Goal: Transaction & Acquisition: Download file/media

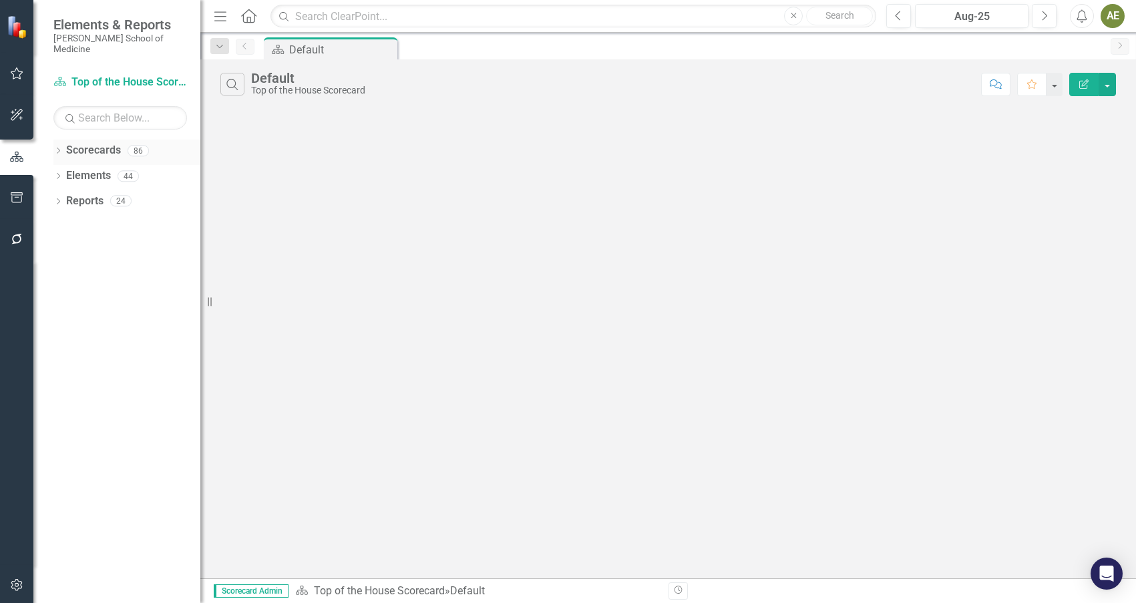
click at [76, 143] on link "Scorecards" at bounding box center [93, 150] width 55 height 15
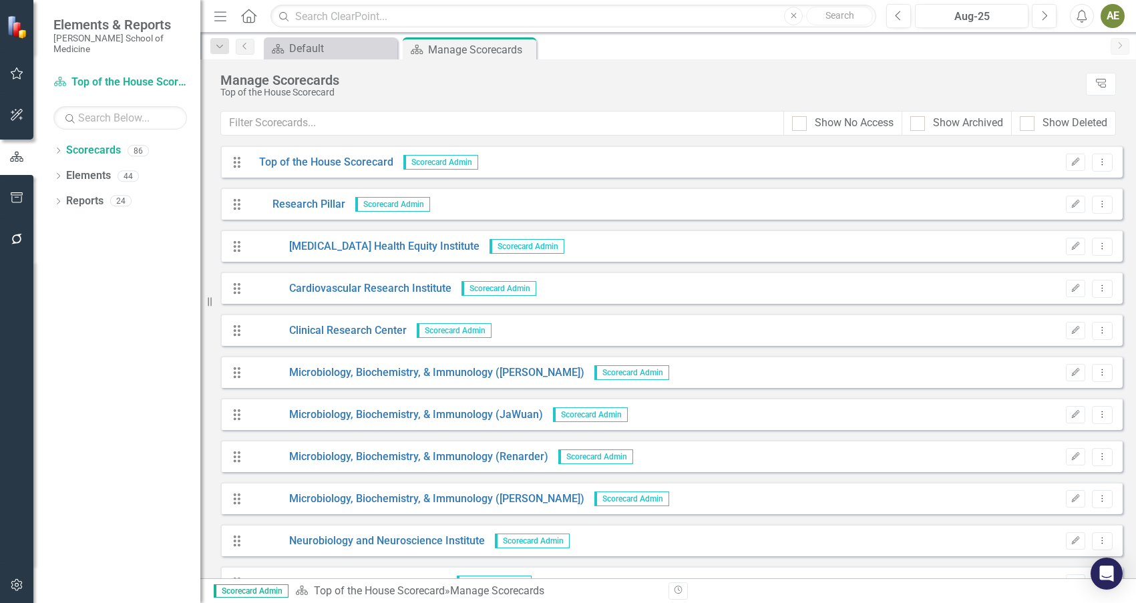
click at [429, 161] on span "Scorecard Admin" at bounding box center [440, 162] width 75 height 15
click at [421, 158] on span "Scorecard Admin" at bounding box center [440, 162] width 75 height 15
click at [347, 162] on link "Top of the House Scorecard" at bounding box center [321, 162] width 144 height 15
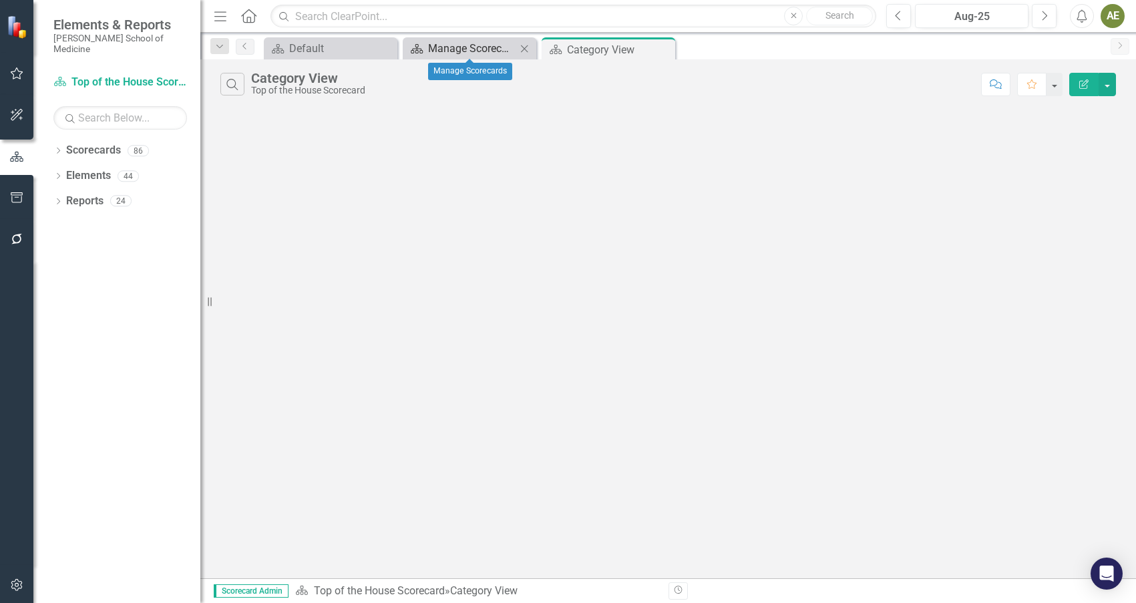
click at [441, 49] on div "Manage Scorecards" at bounding box center [472, 48] width 88 height 17
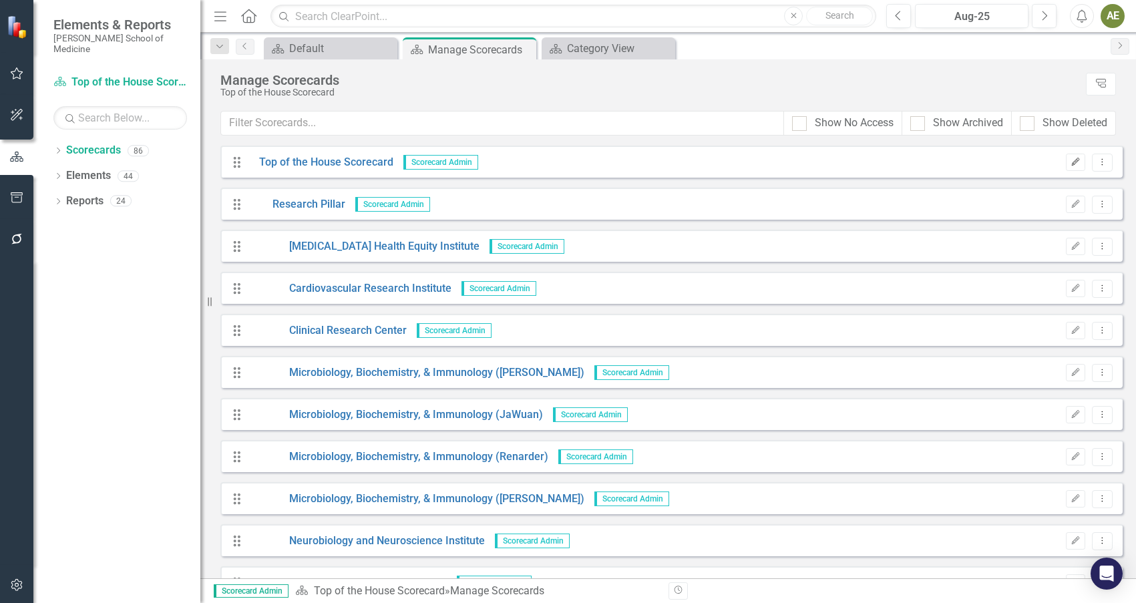
click at [1072, 163] on icon "button" at bounding box center [1076, 162] width 8 height 8
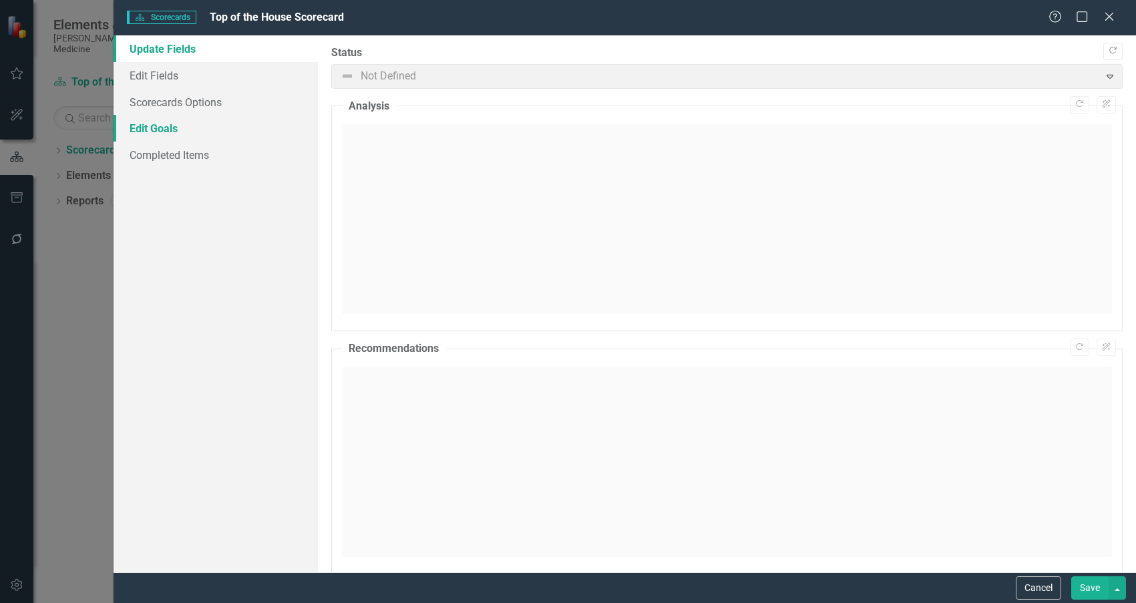
click at [139, 124] on link "Edit Goals" at bounding box center [216, 128] width 204 height 27
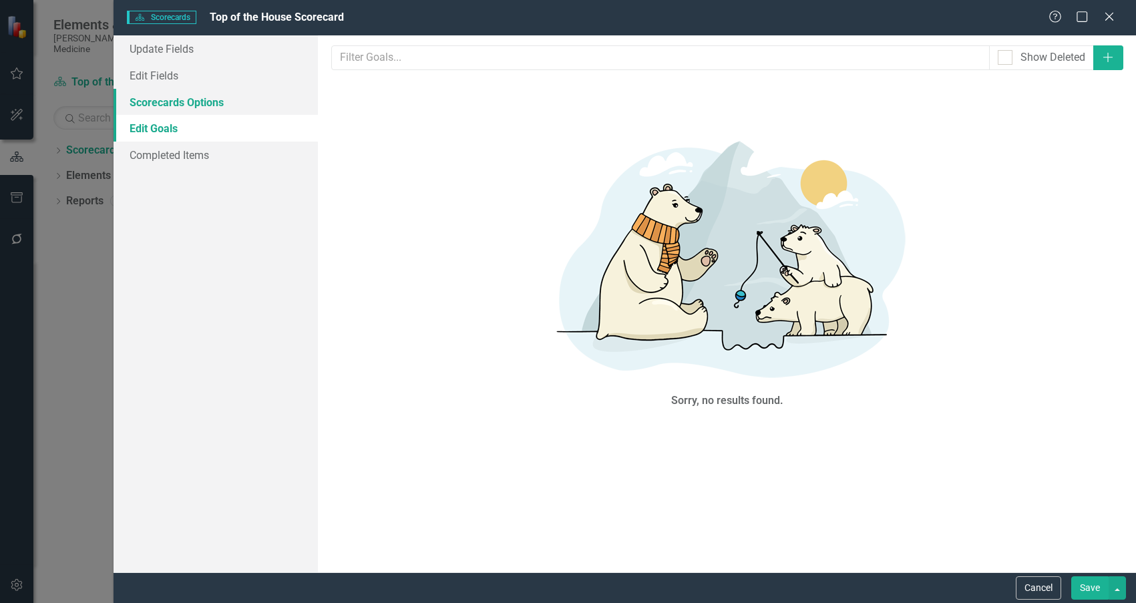
click at [142, 94] on link "Scorecards Options" at bounding box center [216, 102] width 204 height 27
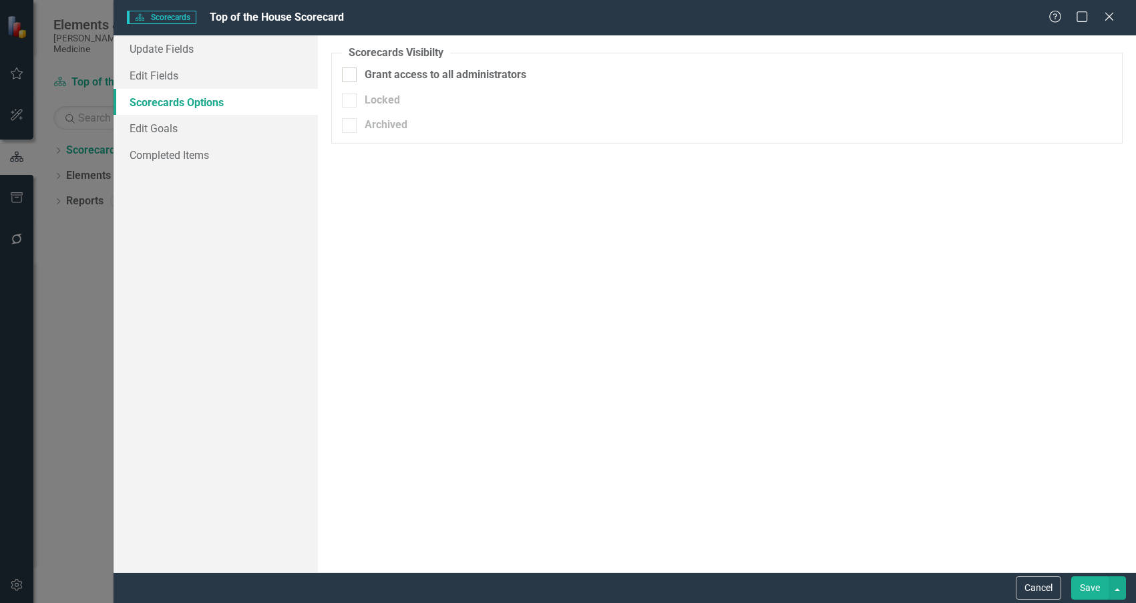
click at [87, 254] on div "Scorecards Scorecards Top of the House Scorecard Help Maximize Close Update Fie…" at bounding box center [568, 301] width 1136 height 603
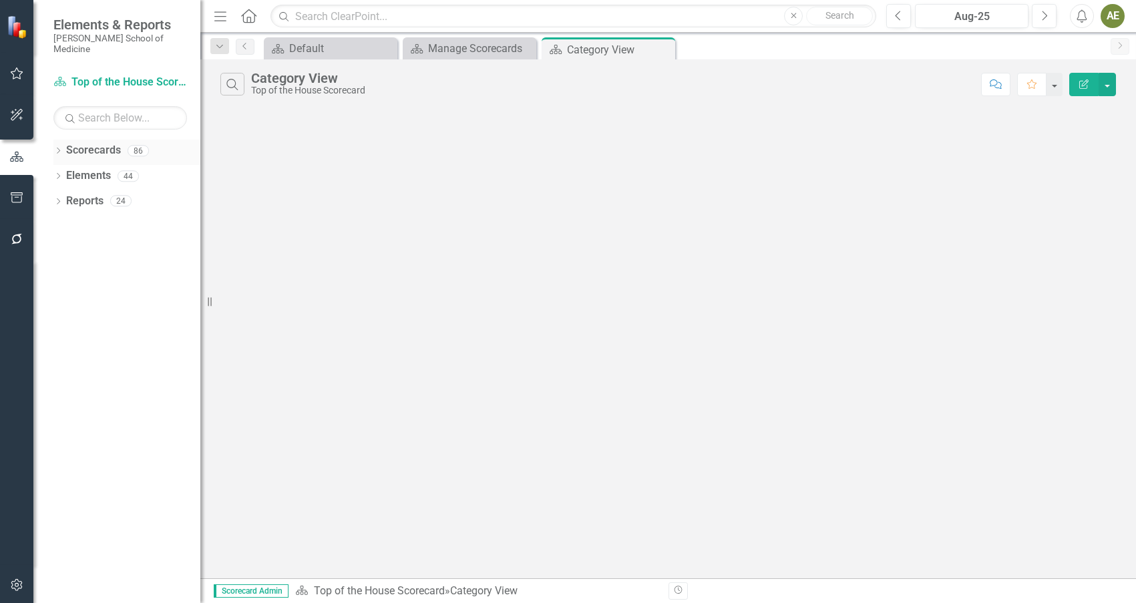
click at [103, 143] on link "Scorecards" at bounding box center [93, 150] width 55 height 15
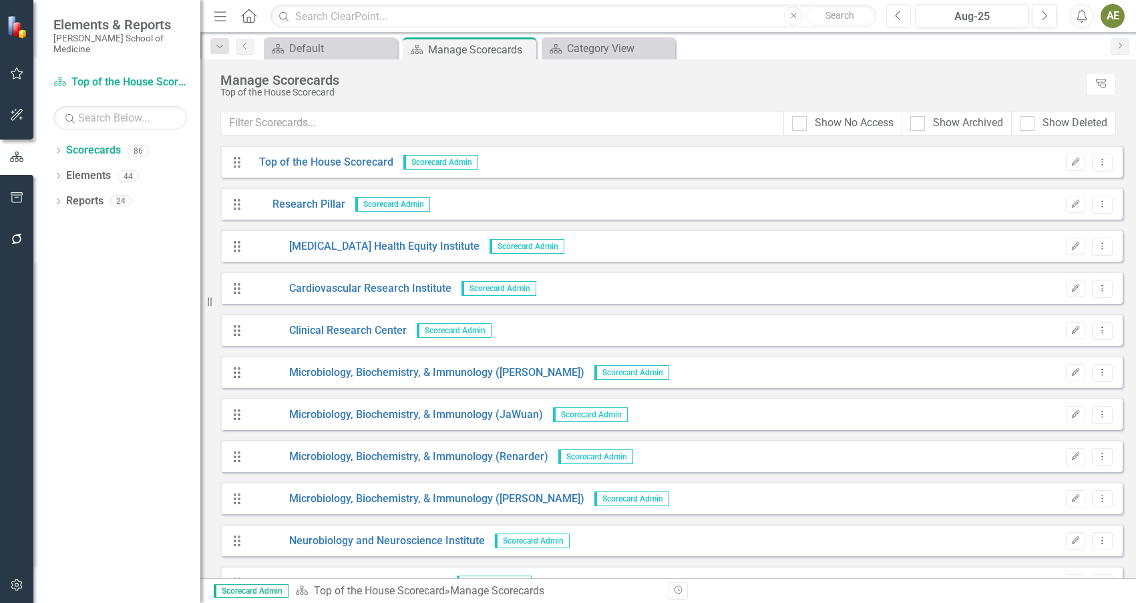
click at [899, 13] on icon "Previous" at bounding box center [898, 16] width 7 height 12
click at [1072, 158] on icon "button" at bounding box center [1076, 162] width 8 height 8
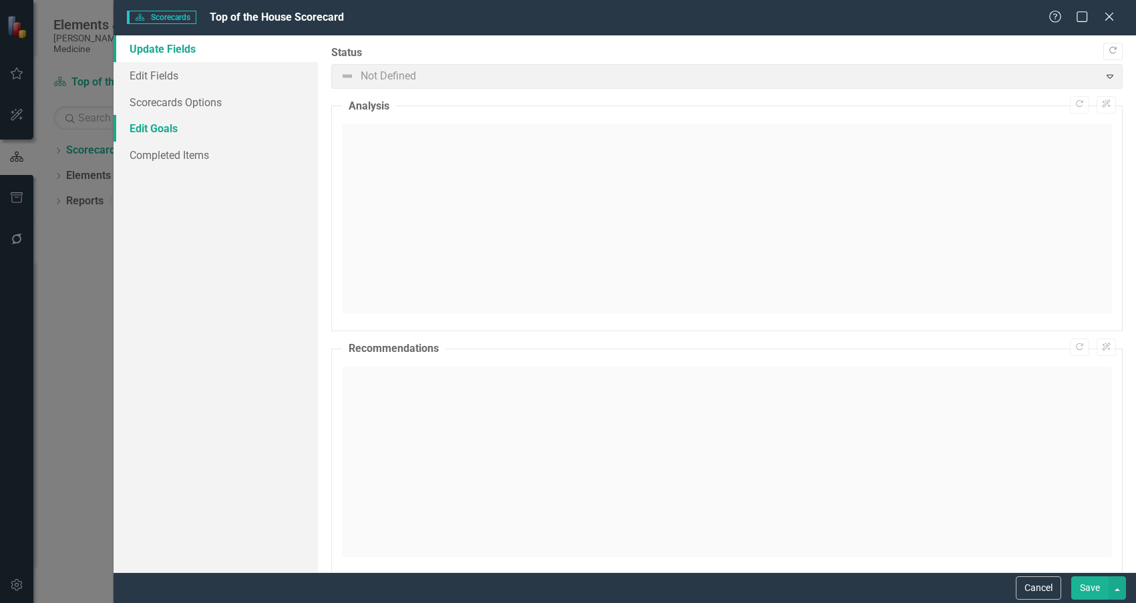
click at [152, 129] on link "Edit Goals" at bounding box center [216, 128] width 204 height 27
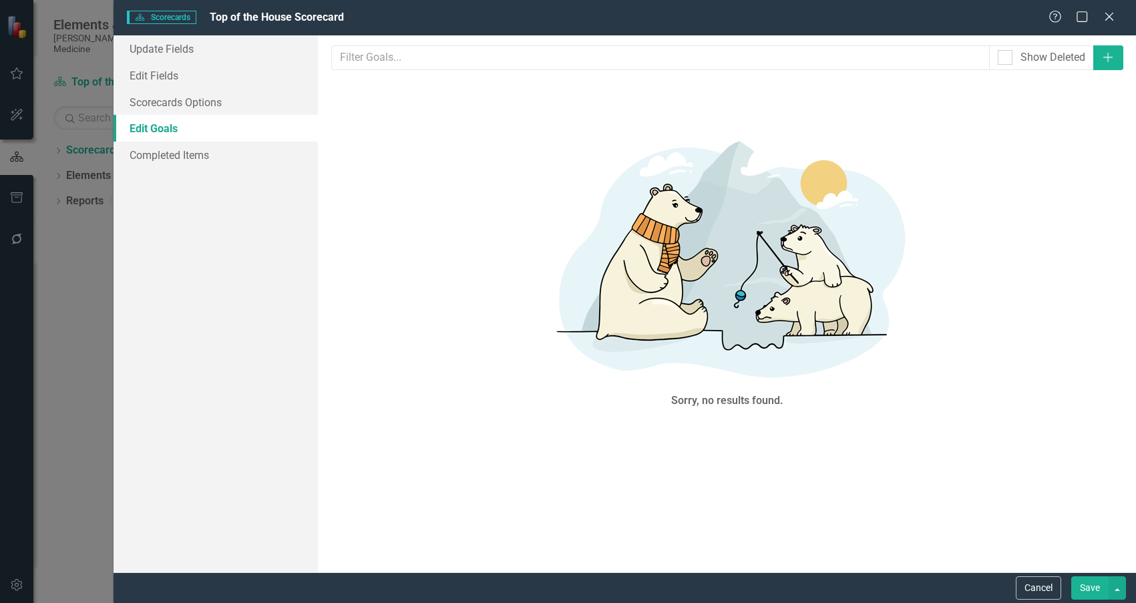
click at [154, 16] on span "Scorecards Scorecards" at bounding box center [161, 17] width 69 height 13
click at [89, 229] on div "Scorecards Scorecards Top of the House Scorecard Help Maximize Close Update Fie…" at bounding box center [568, 301] width 1136 height 603
click at [79, 222] on div "Scorecards Scorecards Top of the House Scorecard Help Maximize Close Update Fie…" at bounding box center [568, 301] width 1136 height 603
click at [75, 228] on div "Scorecards Scorecards Top of the House Scorecard Help Maximize Close Update Fie…" at bounding box center [568, 301] width 1136 height 603
click at [93, 65] on div "Scorecards Scorecards Top of the House Scorecard Help Maximize Close Update Fie…" at bounding box center [568, 301] width 1136 height 603
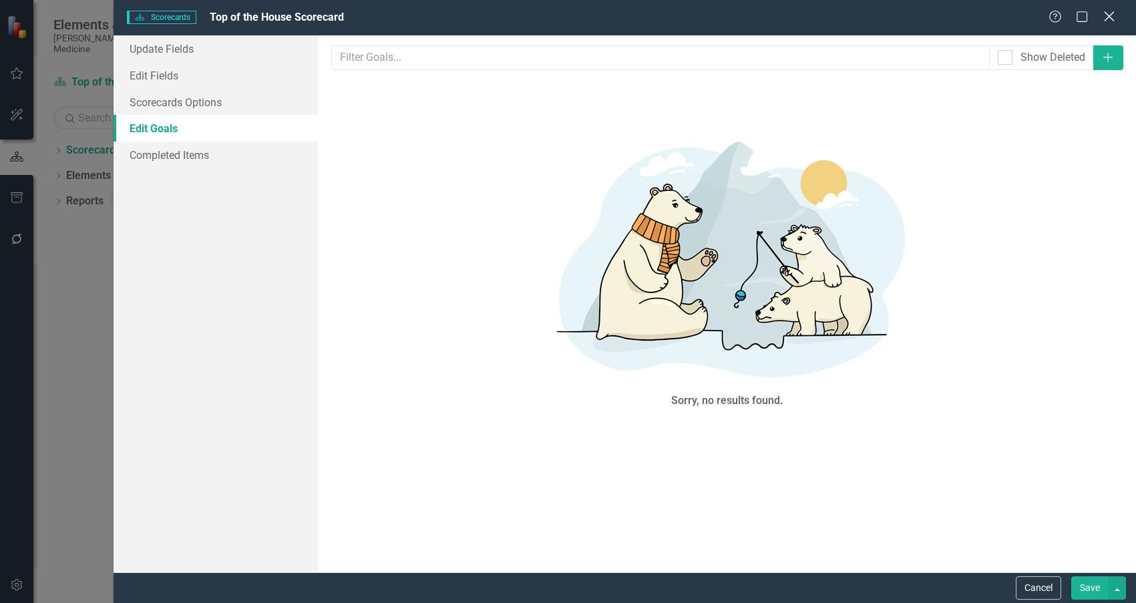
click at [1112, 14] on icon at bounding box center [1109, 16] width 10 height 10
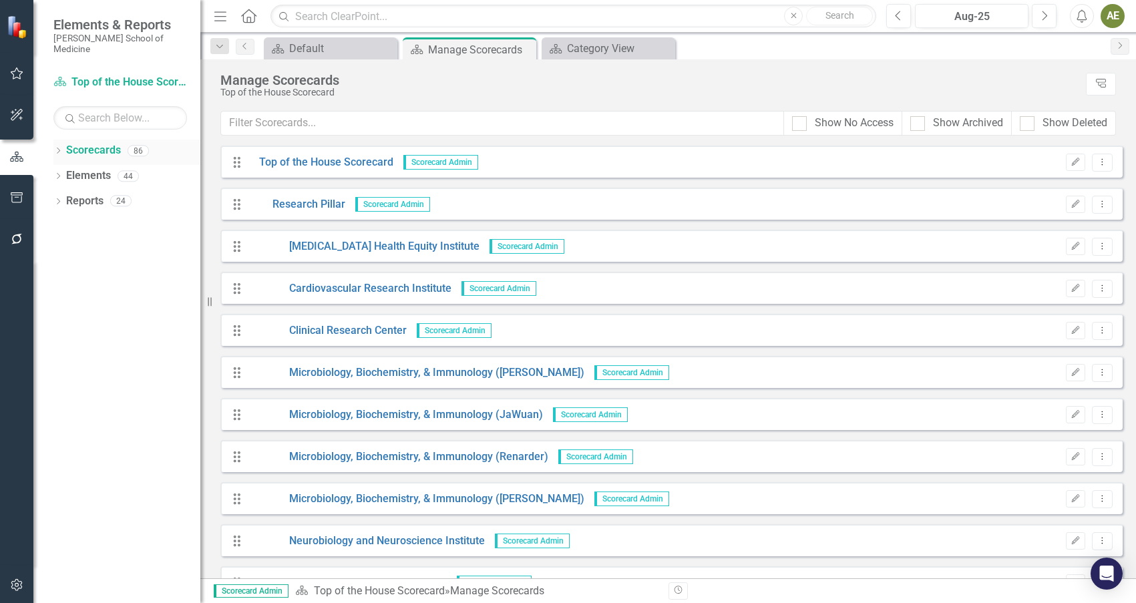
click at [97, 143] on link "Scorecards" at bounding box center [93, 150] width 55 height 15
click at [453, 164] on span "Scorecard Admin" at bounding box center [440, 162] width 75 height 15
click at [449, 162] on span "Scorecard Admin" at bounding box center [440, 162] width 75 height 15
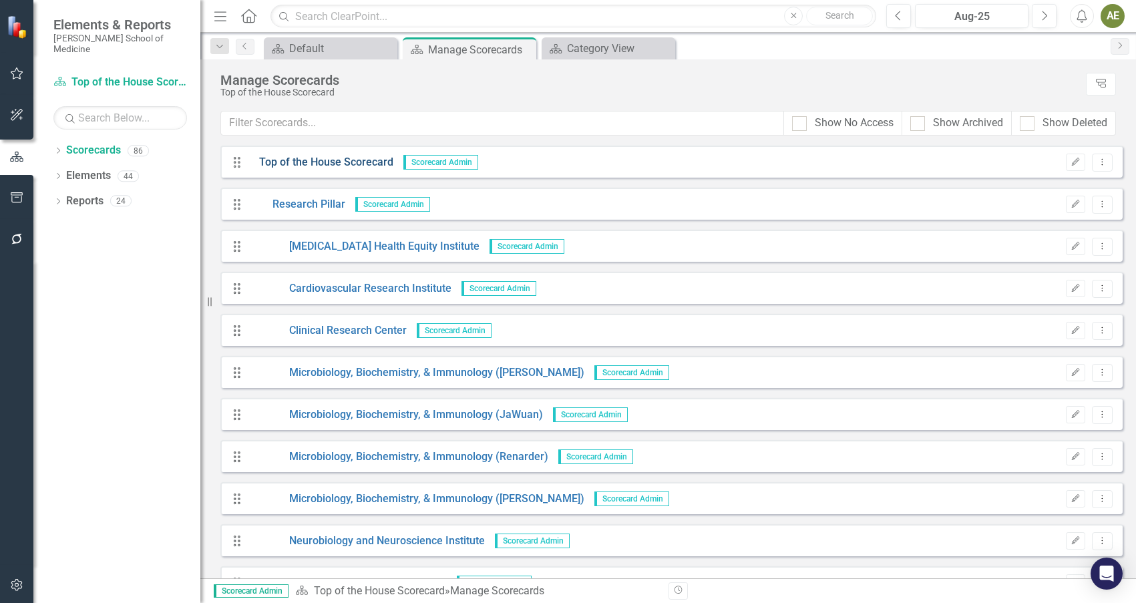
click at [341, 162] on link "Top of the House Scorecard" at bounding box center [321, 162] width 144 height 15
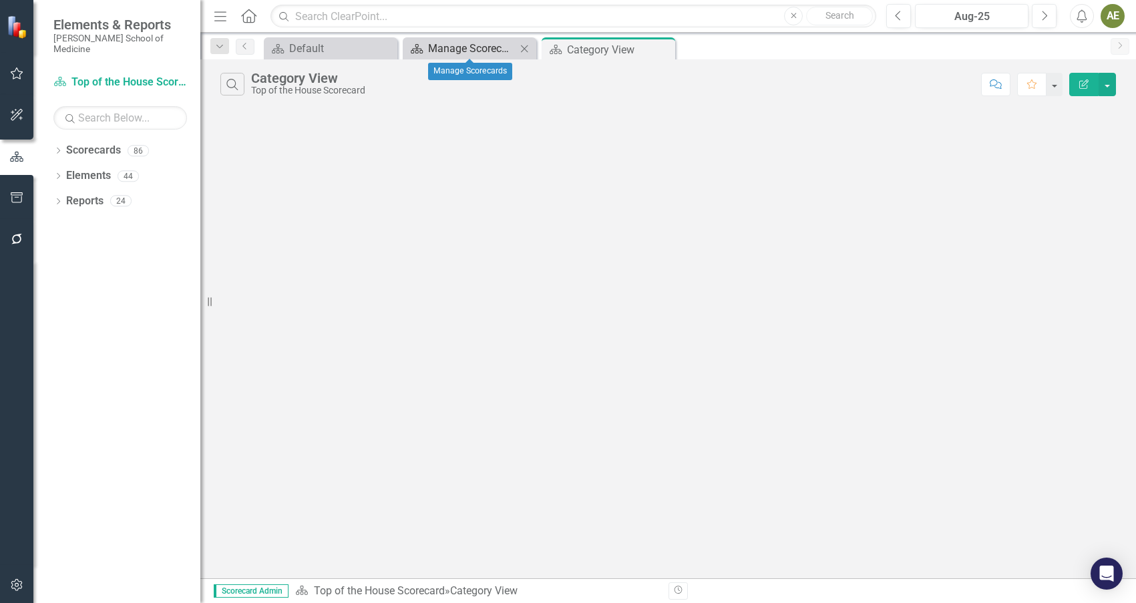
click at [483, 49] on div "Manage Scorecards" at bounding box center [472, 48] width 88 height 17
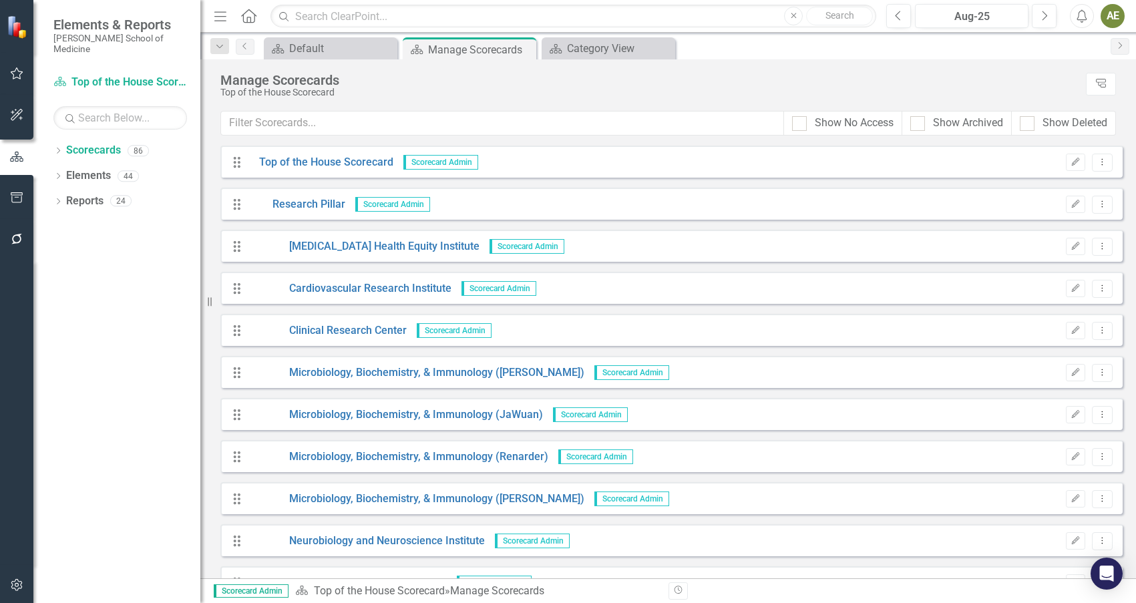
click at [445, 159] on span "Scorecard Admin" at bounding box center [440, 162] width 75 height 15
click at [1070, 158] on icon "Edit" at bounding box center [1075, 162] width 10 height 8
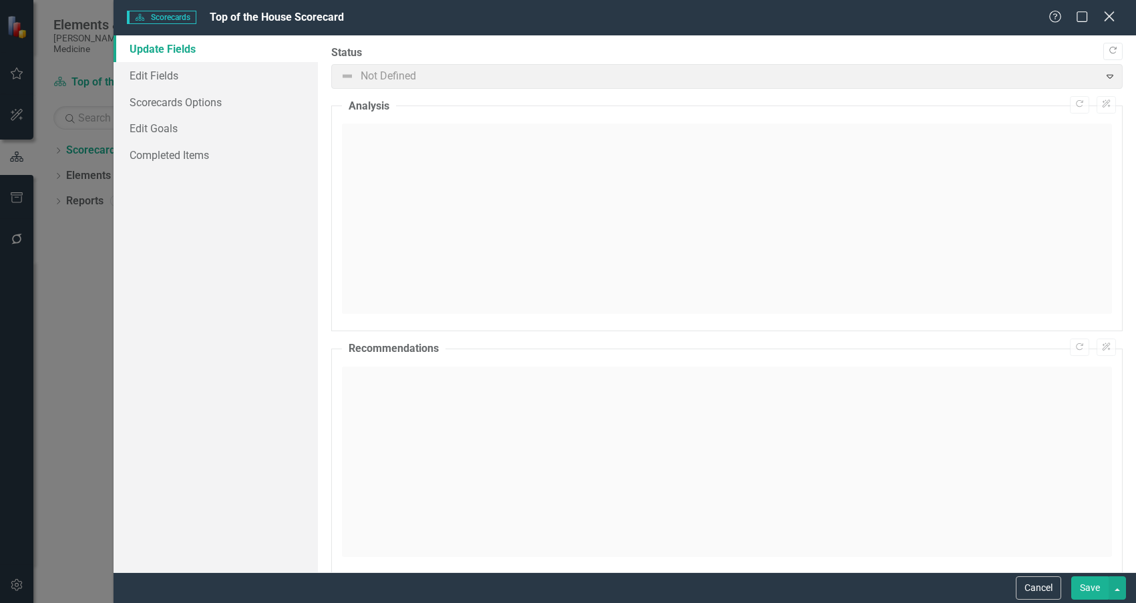
click at [1112, 17] on icon "Close" at bounding box center [1108, 16] width 17 height 13
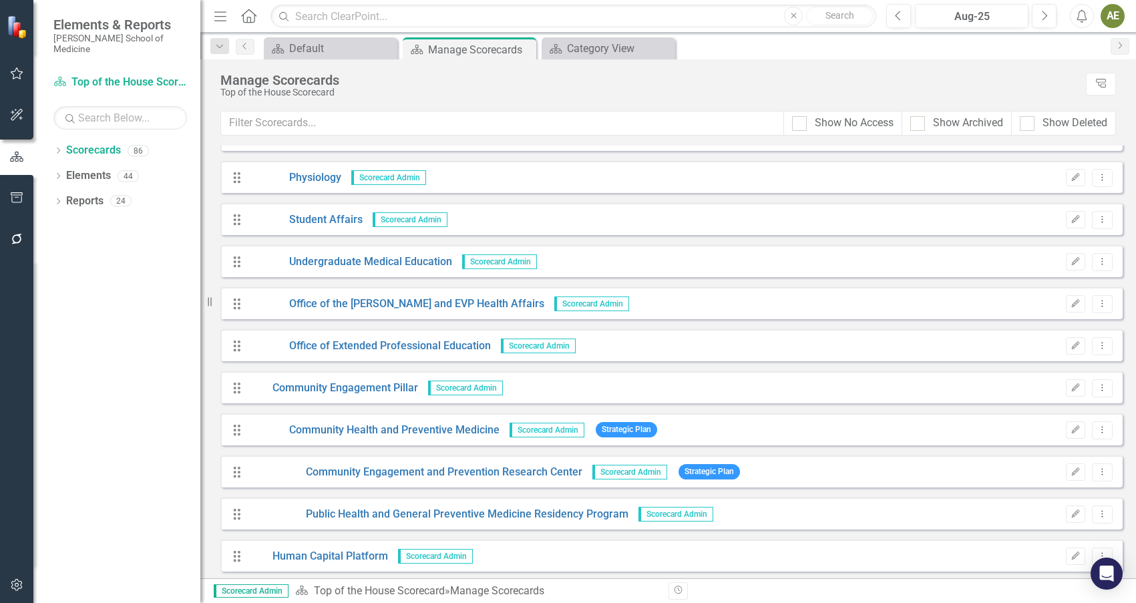
scroll to position [1800, 0]
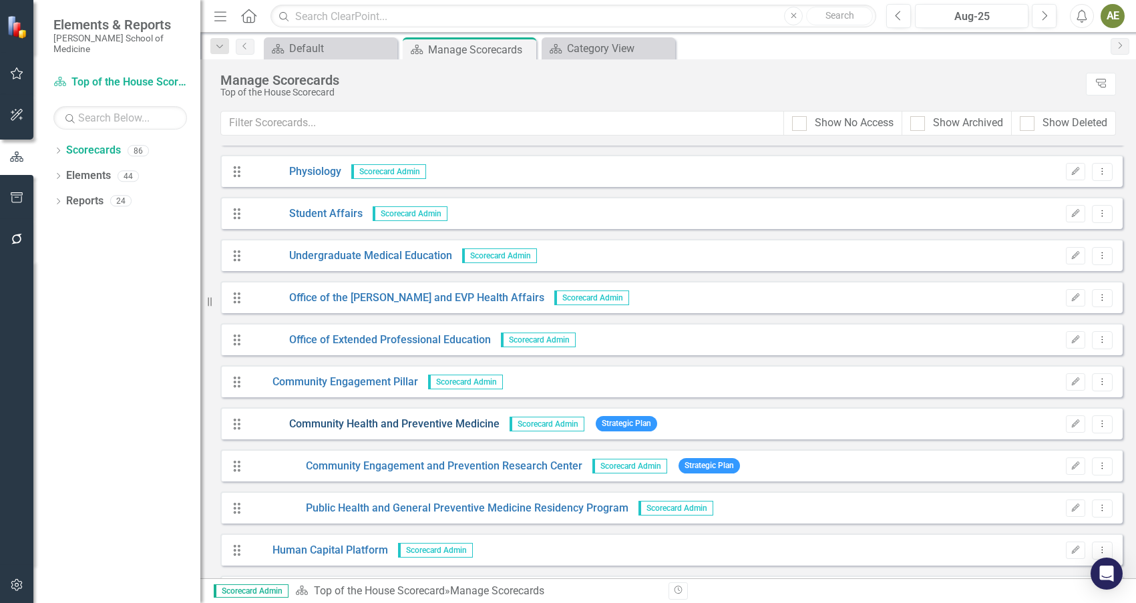
click at [454, 426] on link "Community Health and Preventive Medicine" at bounding box center [374, 424] width 250 height 15
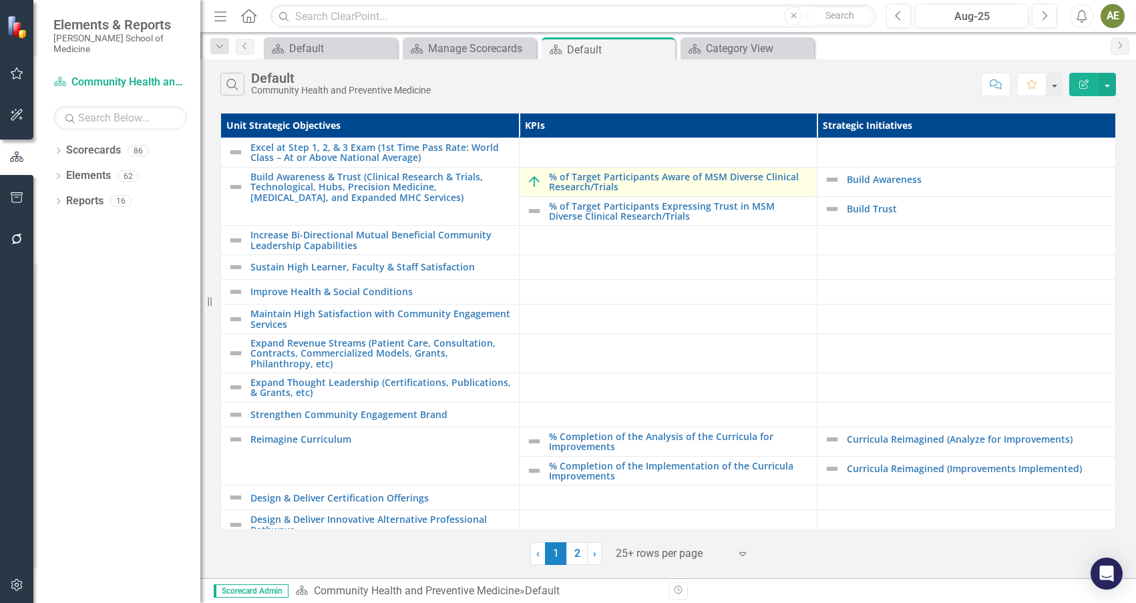
click at [531, 184] on img at bounding box center [534, 182] width 16 height 16
click at [599, 180] on link "% of Target Participants Aware of MSM Diverse Clinical Research/Trials" at bounding box center [680, 182] width 262 height 21
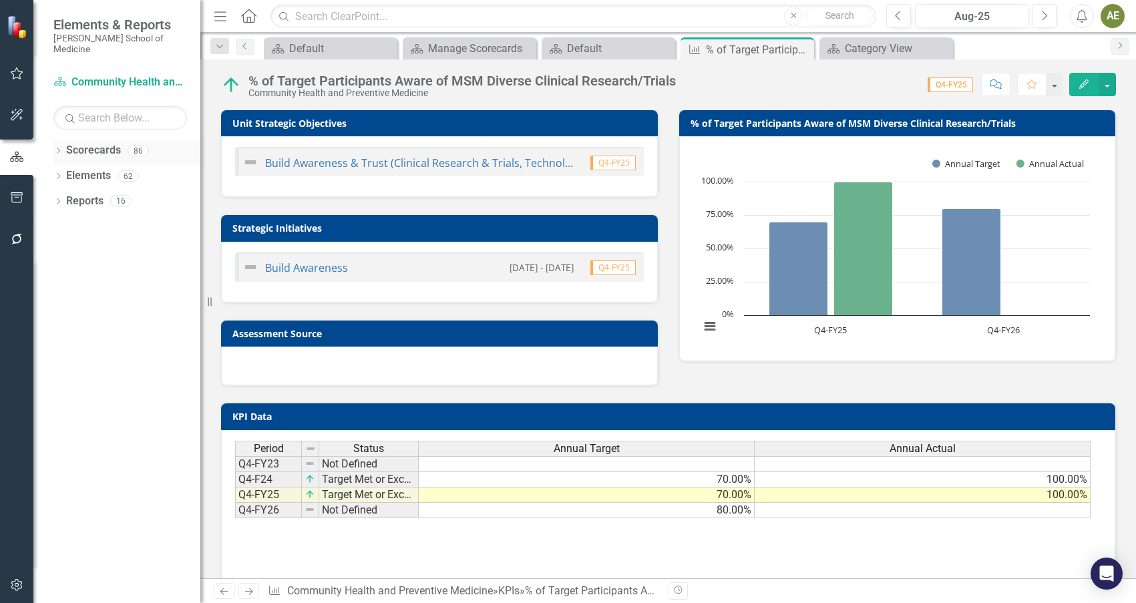
click at [103, 143] on link "Scorecards" at bounding box center [93, 150] width 55 height 15
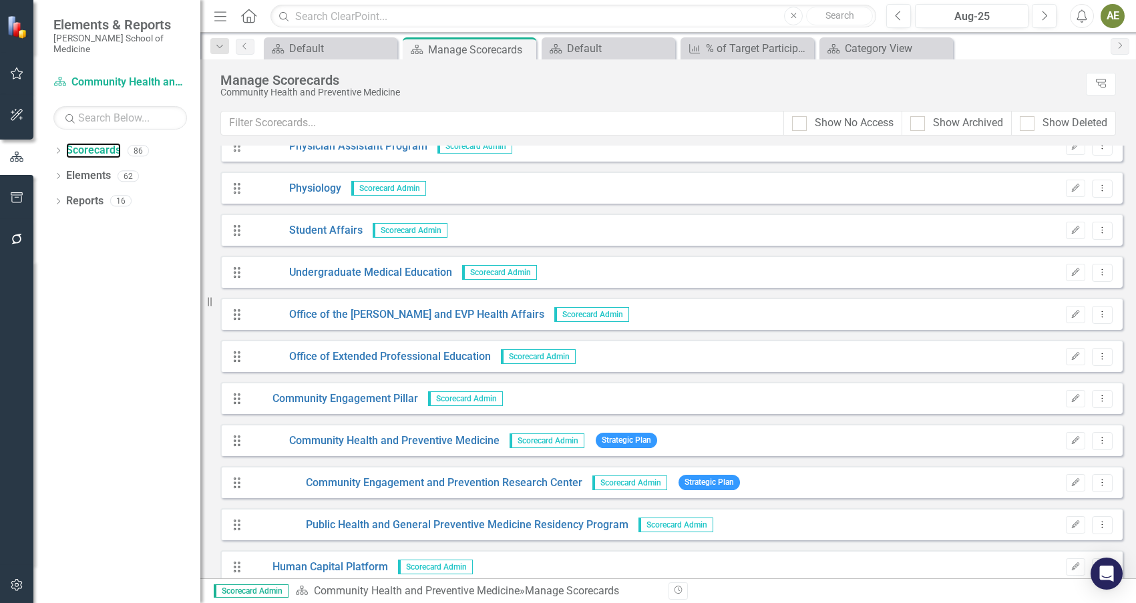
scroll to position [1833, 0]
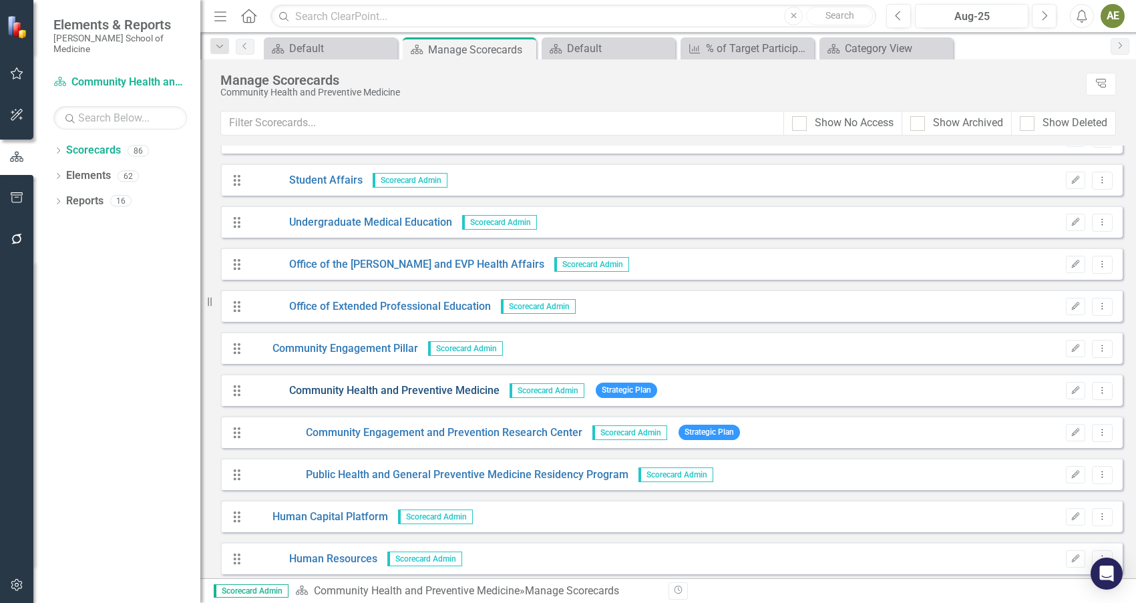
click at [356, 390] on link "Community Health and Preventive Medicine" at bounding box center [374, 390] width 250 height 15
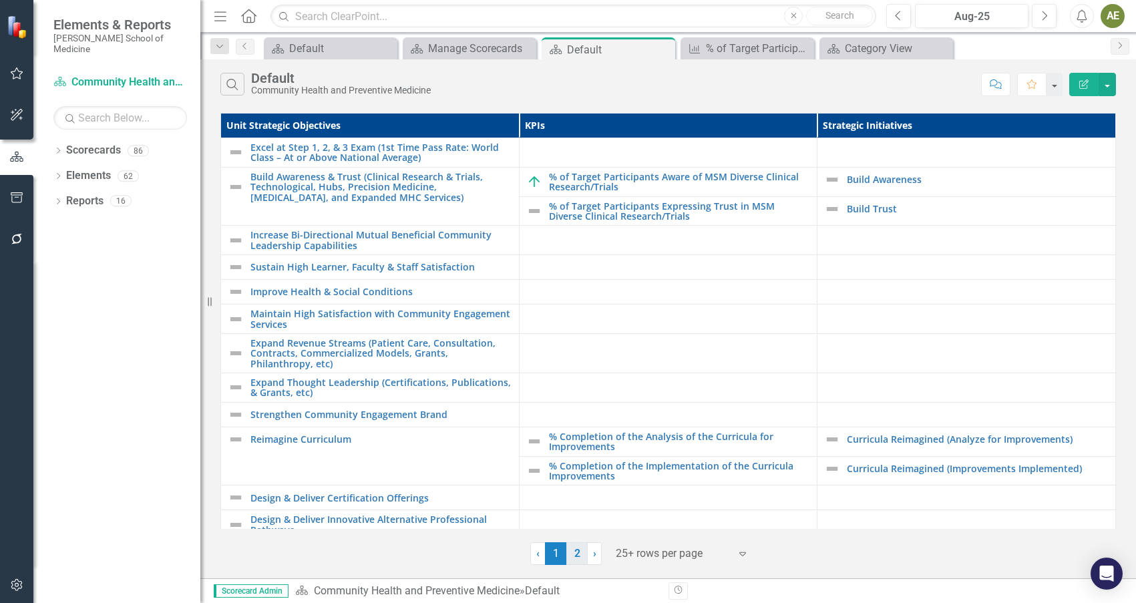
click at [575, 552] on link "2" at bounding box center [576, 553] width 21 height 23
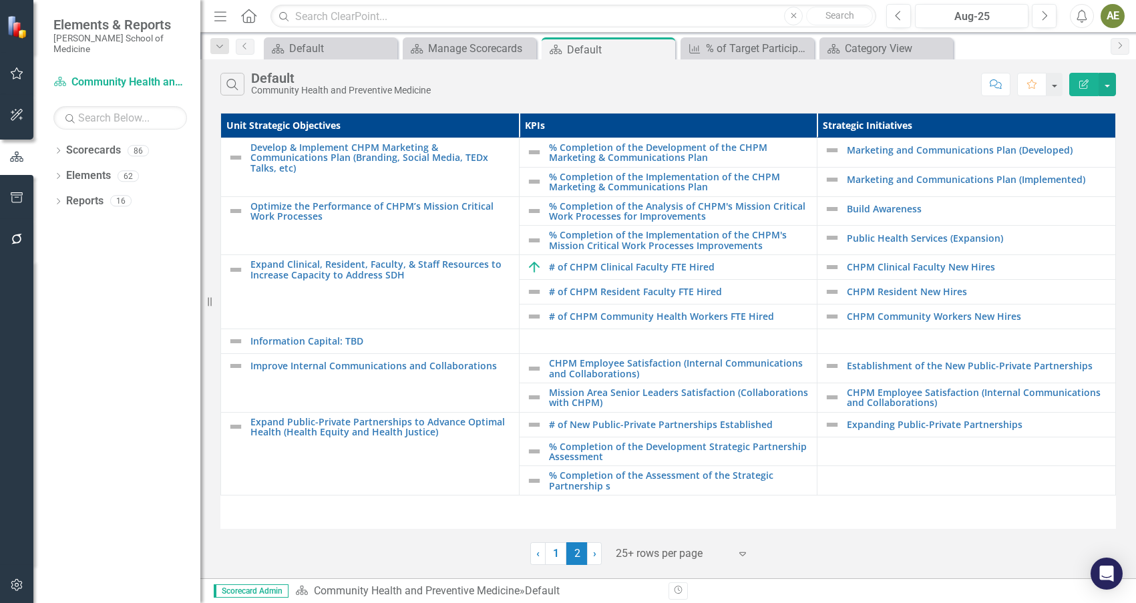
click at [670, 571] on div "Search Default Community Health and Preventive Medicine Comment Favorite Edit R…" at bounding box center [668, 318] width 936 height 519
click at [590, 552] on link "› Next" at bounding box center [594, 553] width 15 height 23
click at [554, 556] on link "1" at bounding box center [555, 553] width 21 height 23
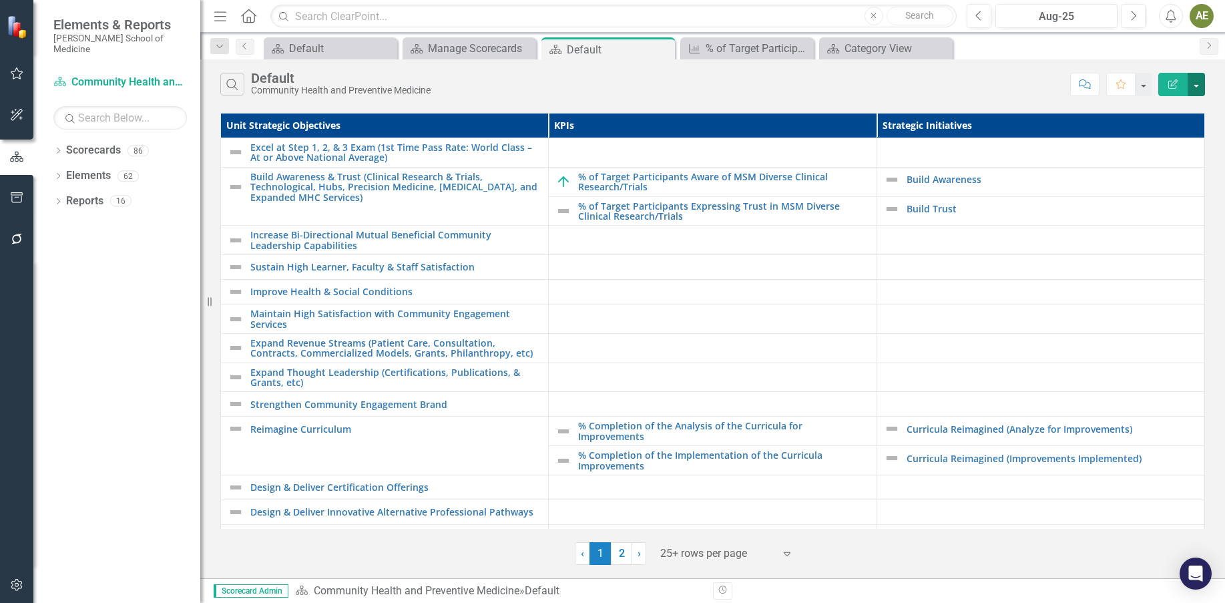
click at [1135, 87] on button "button" at bounding box center [1196, 84] width 17 height 23
click at [1135, 185] on link "Email Email Page" at bounding box center [1152, 185] width 106 height 25
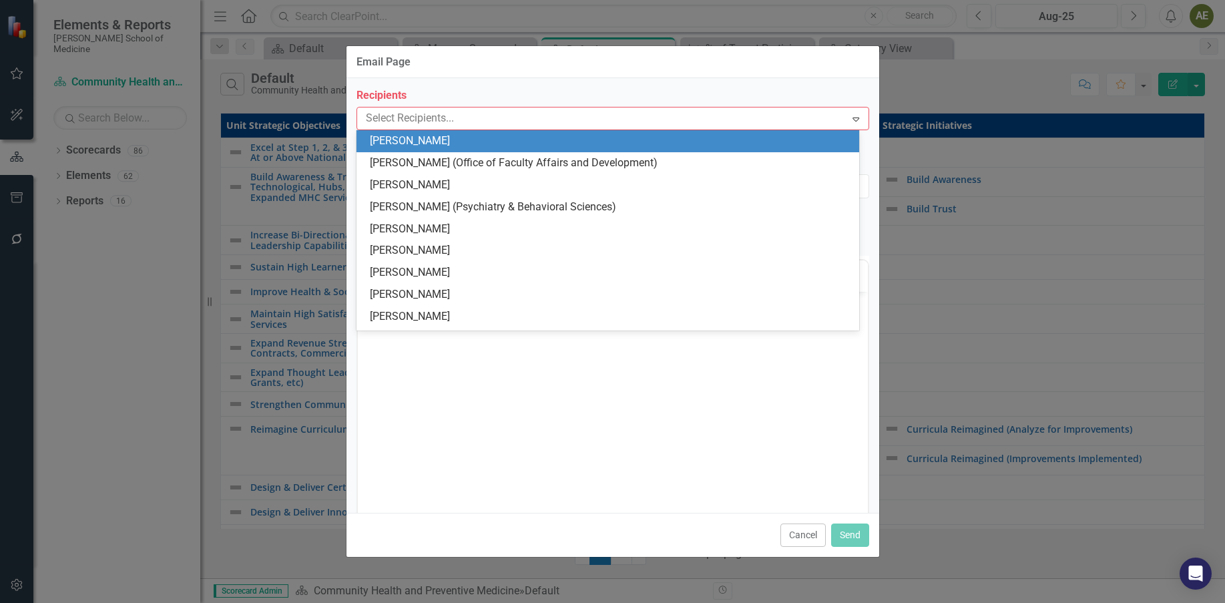
click at [429, 110] on div at bounding box center [603, 119] width 485 height 18
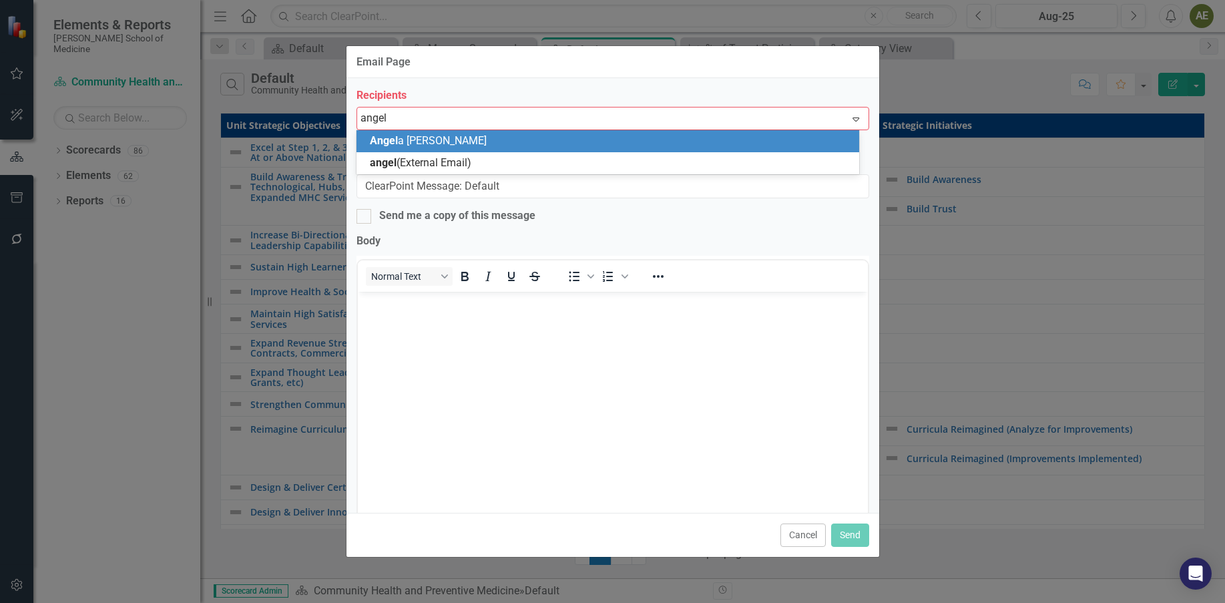
type input "[PERSON_NAME]"
click at [454, 138] on div "[PERSON_NAME]" at bounding box center [610, 141] width 481 height 15
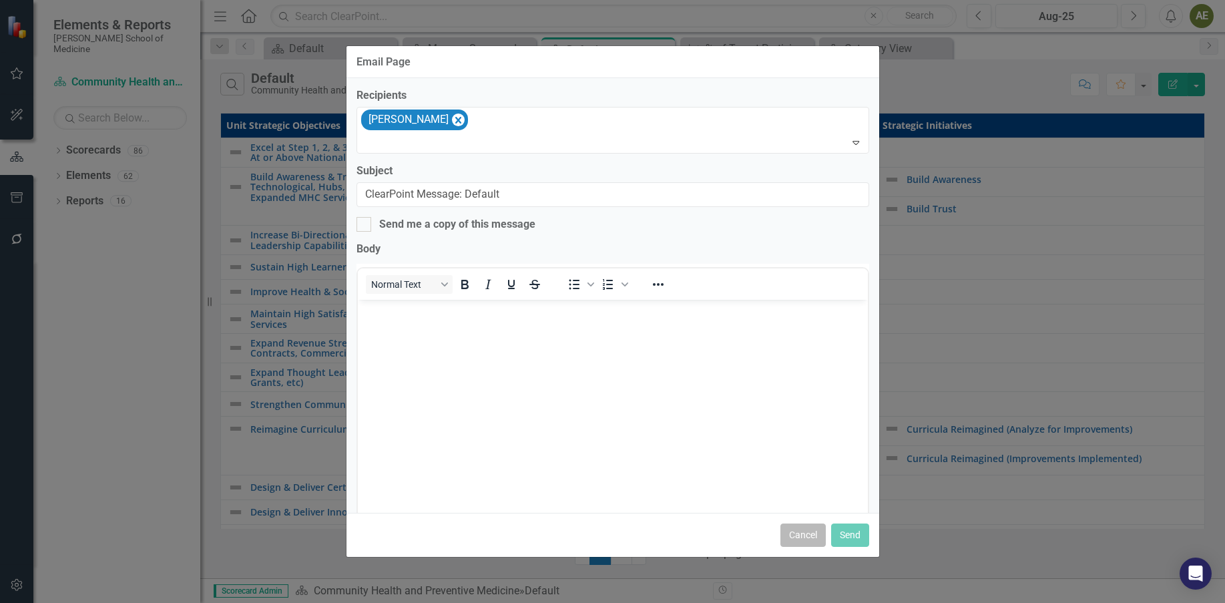
click at [808, 532] on button "Cancel" at bounding box center [803, 535] width 45 height 23
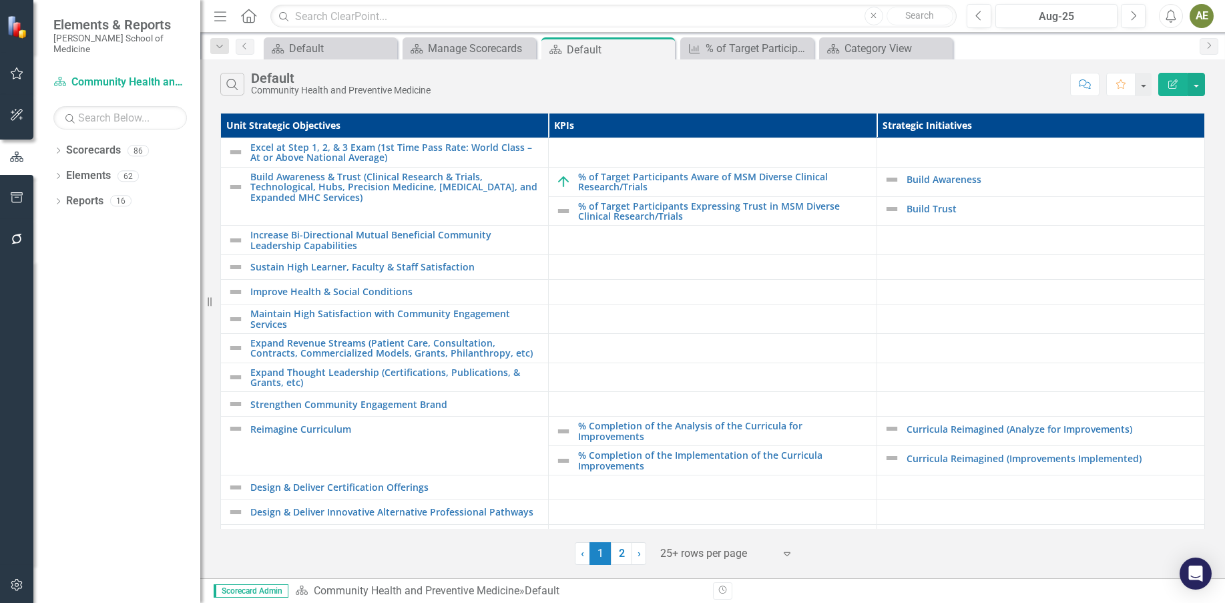
click at [1135, 80] on icon "Edit Report" at bounding box center [1173, 83] width 12 height 9
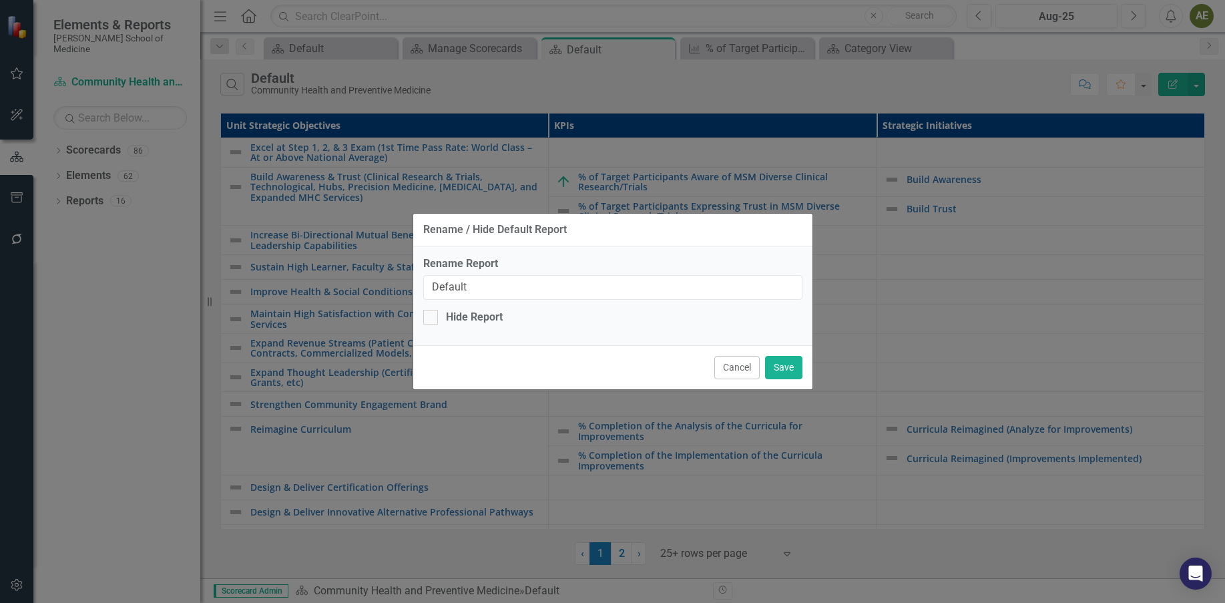
click at [678, 99] on div "Rename / Hide Default Report Rename Report Default Hide Report Cancel Save" at bounding box center [613, 301] width 401 height 603
click at [729, 365] on button "Cancel" at bounding box center [736, 367] width 45 height 23
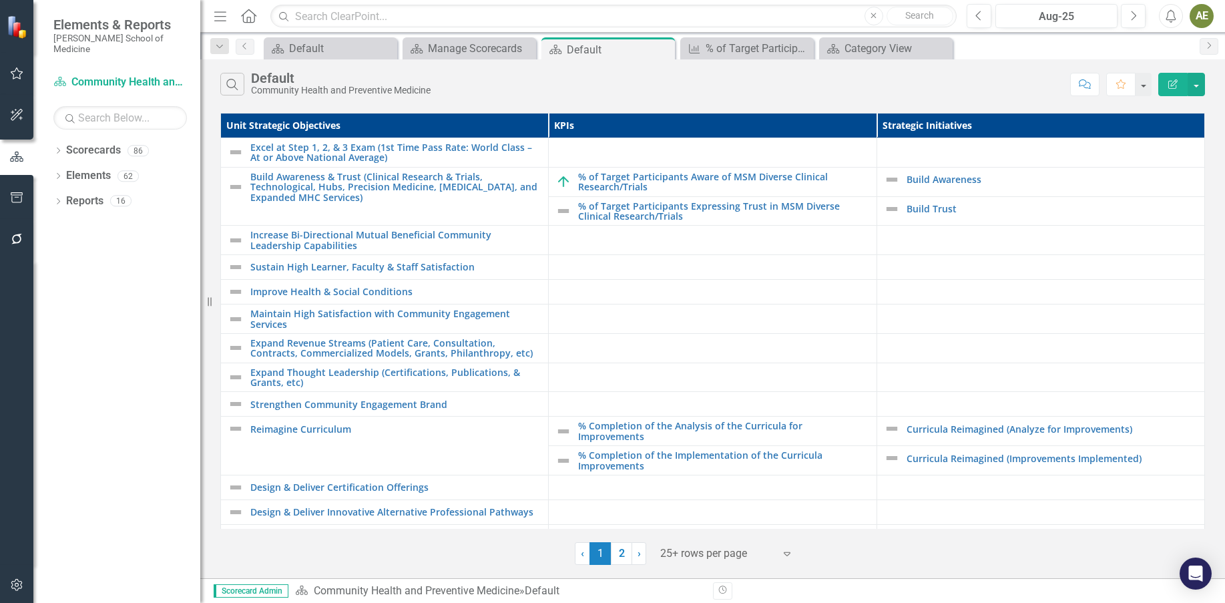
click at [1135, 11] on div "AE" at bounding box center [1202, 16] width 24 height 24
click at [964, 90] on div "Search Default Community Health and Preventive Medicine" at bounding box center [641, 84] width 843 height 23
click at [1135, 85] on button "button" at bounding box center [1196, 84] width 17 height 23
click at [1135, 161] on link "Excel Export to Excel" at bounding box center [1152, 160] width 106 height 25
click at [222, 13] on icon "Menu" at bounding box center [220, 16] width 17 height 14
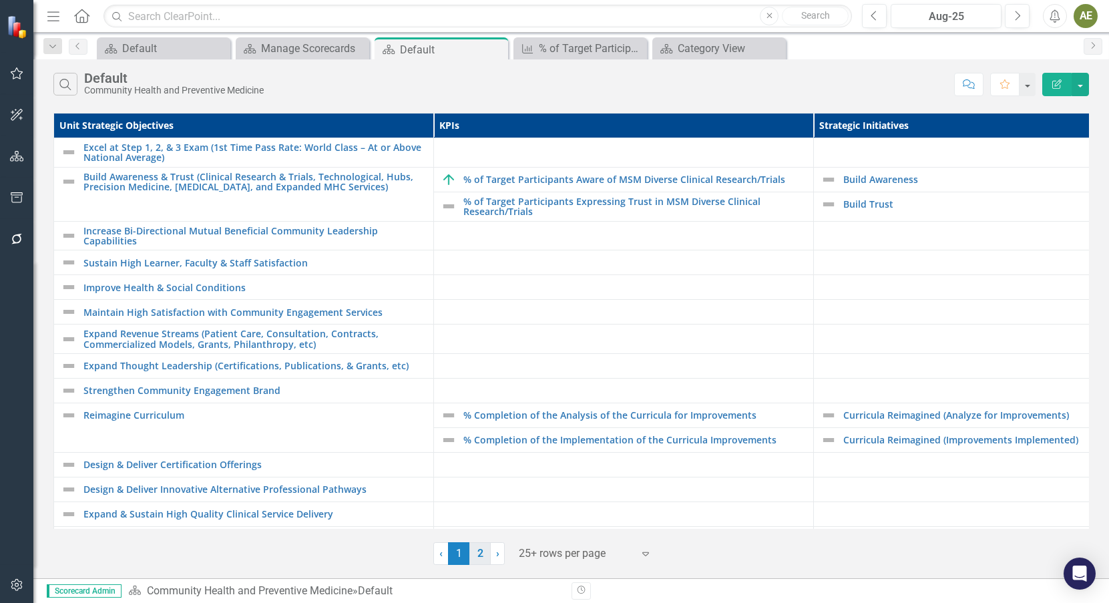
click at [485, 546] on link "2" at bounding box center [479, 553] width 21 height 23
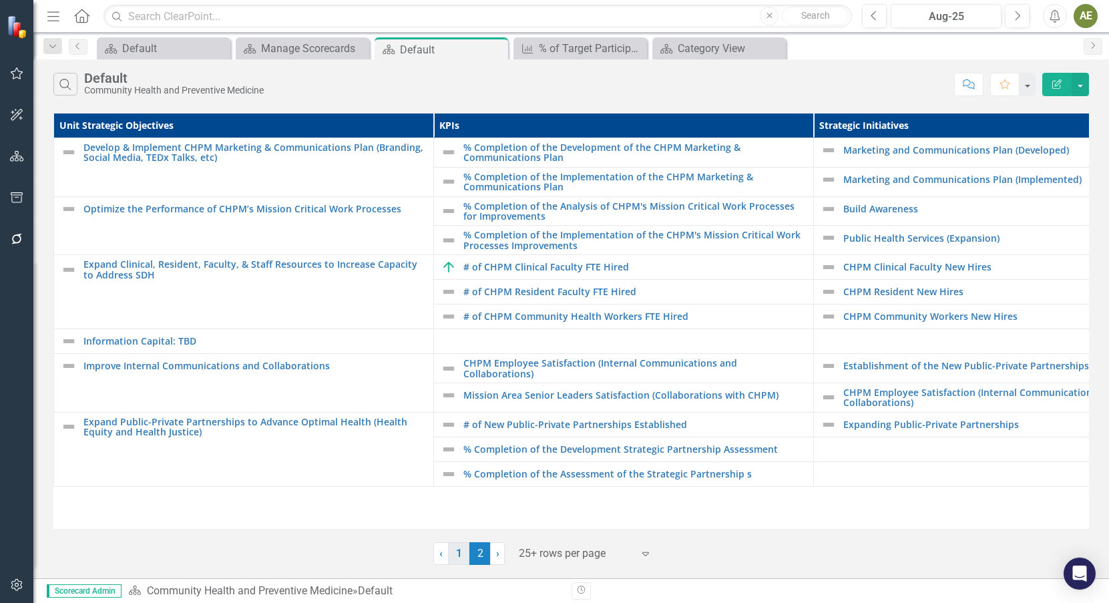
click at [457, 554] on link "1" at bounding box center [458, 553] width 21 height 23
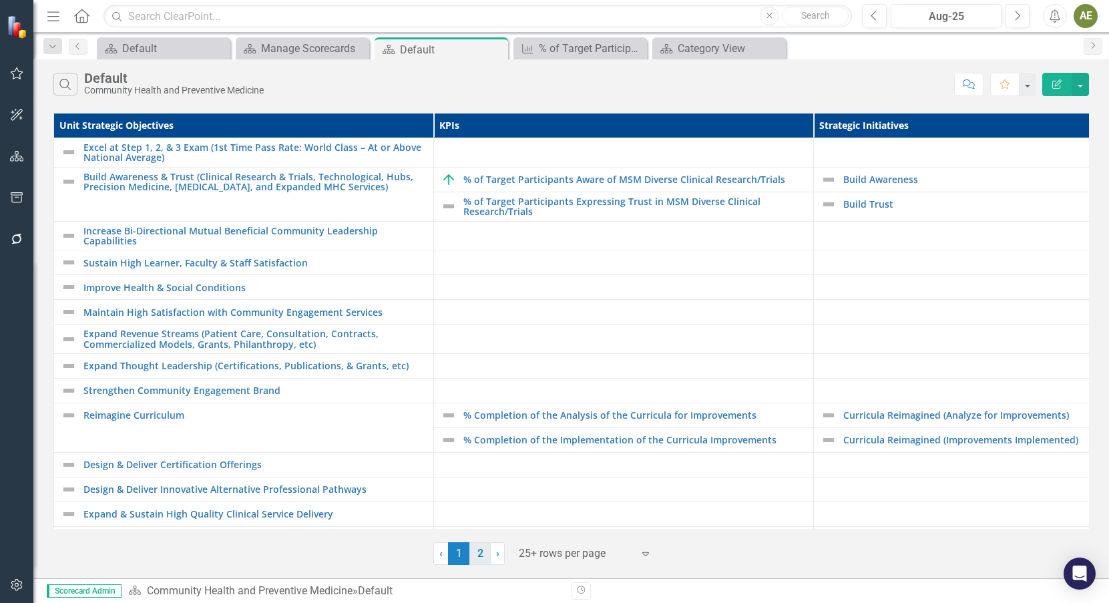
click at [476, 555] on link "2" at bounding box center [479, 553] width 21 height 23
